Goal: Transaction & Acquisition: Purchase product/service

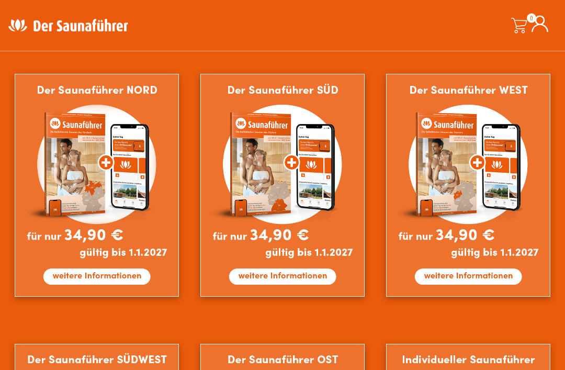
scroll to position [589, 0]
click at [124, 171] on img at bounding box center [97, 185] width 164 height 222
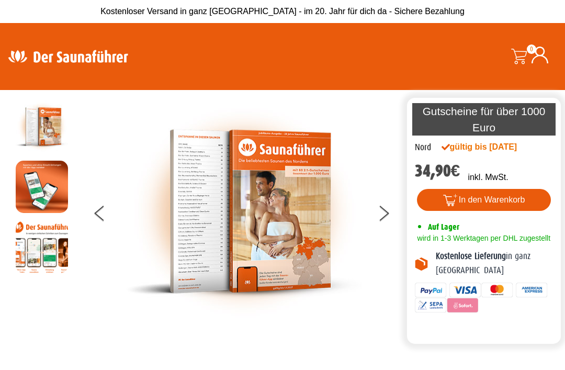
click at [380, 222] on button at bounding box center [390, 215] width 26 height 26
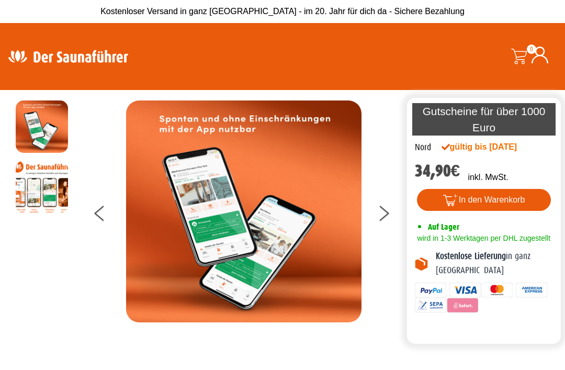
click at [384, 221] on icon at bounding box center [383, 216] width 9 height 8
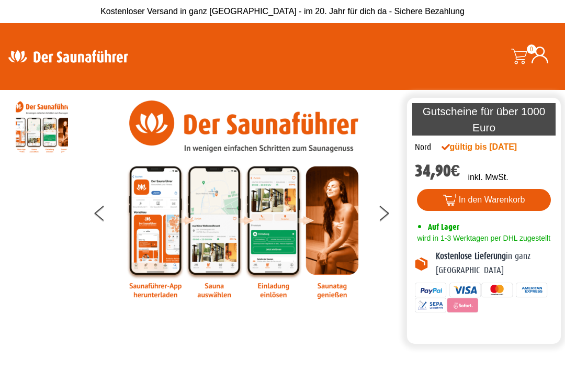
click at [377, 215] on div at bounding box center [243, 199] width 321 height 198
click at [381, 214] on icon at bounding box center [383, 209] width 9 height 8
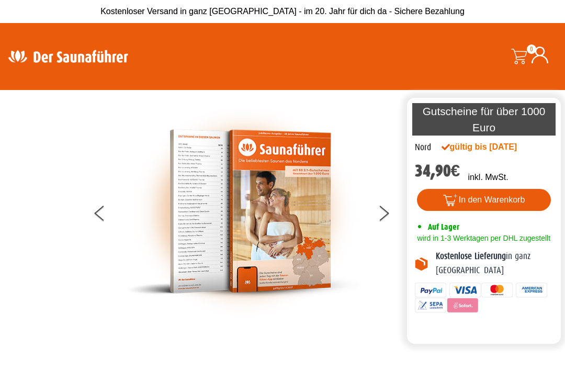
click at [384, 225] on button at bounding box center [390, 215] width 26 height 26
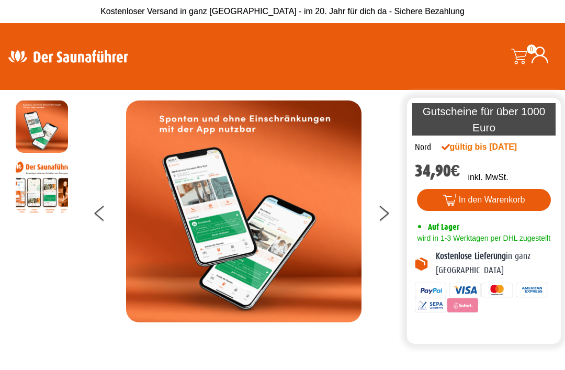
click at [381, 225] on button at bounding box center [390, 215] width 26 height 26
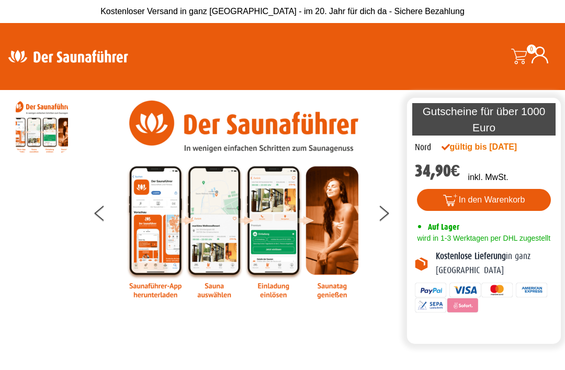
click at [381, 227] on button at bounding box center [390, 215] width 26 height 26
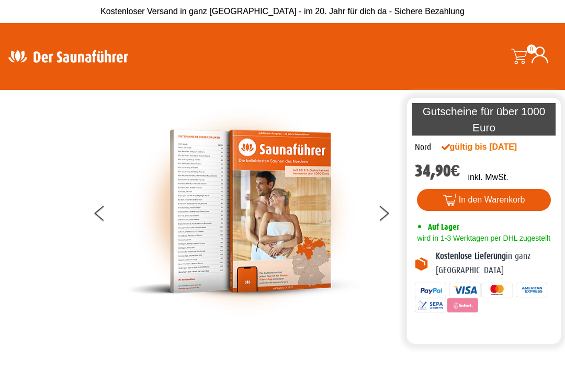
click at [386, 221] on icon at bounding box center [383, 216] width 9 height 8
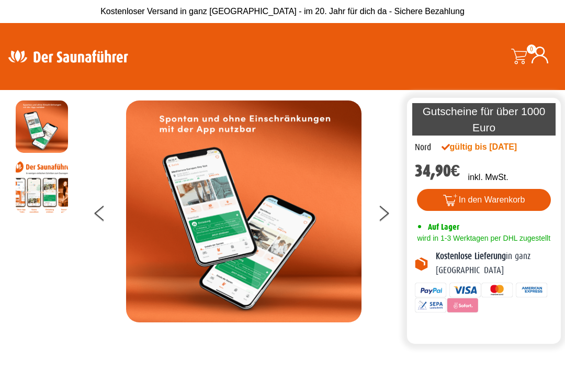
click at [388, 220] on icon at bounding box center [383, 216] width 9 height 8
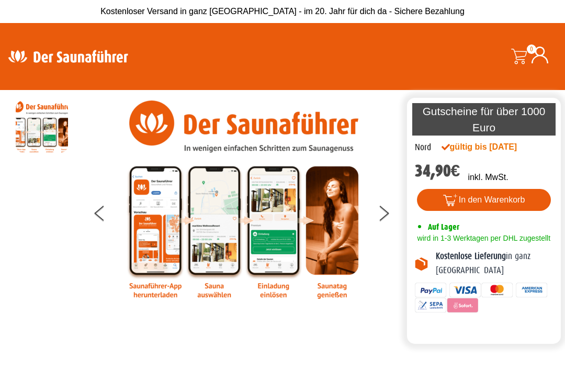
click at [392, 215] on button at bounding box center [390, 215] width 26 height 26
